Goal: Navigation & Orientation: Find specific page/section

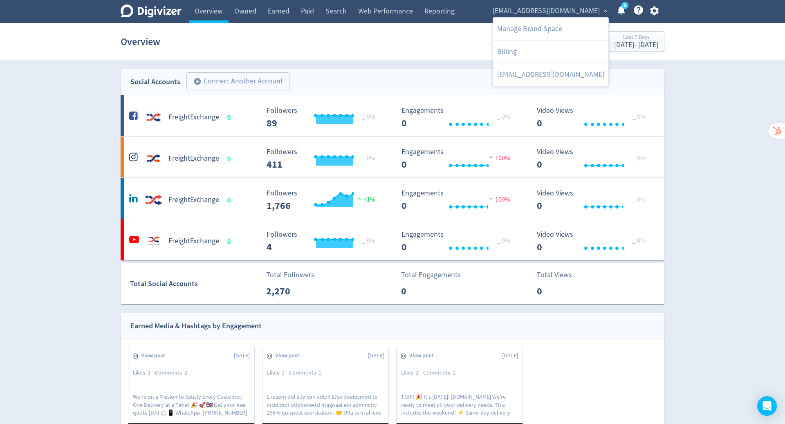
click at [563, 32] on link "Manage Brand Space" at bounding box center [550, 29] width 115 height 22
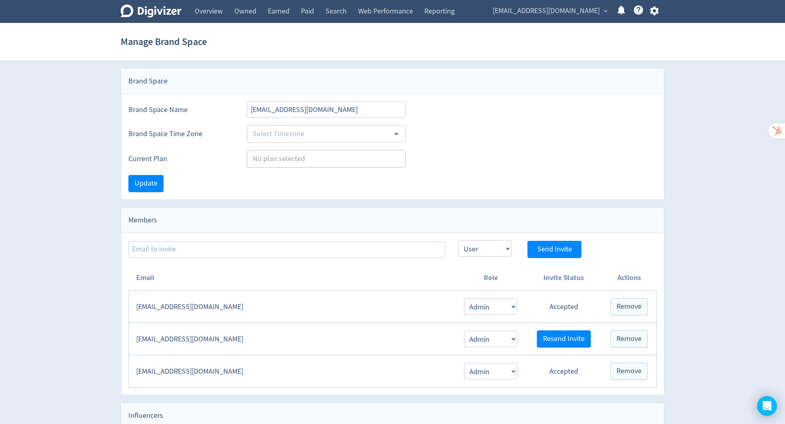
type input "[GEOGRAPHIC_DATA]/[GEOGRAPHIC_DATA]"
type input "Starter lite"
click at [211, 11] on link "Overview" at bounding box center [209, 11] width 40 height 23
